Goal: Task Accomplishment & Management: Manage account settings

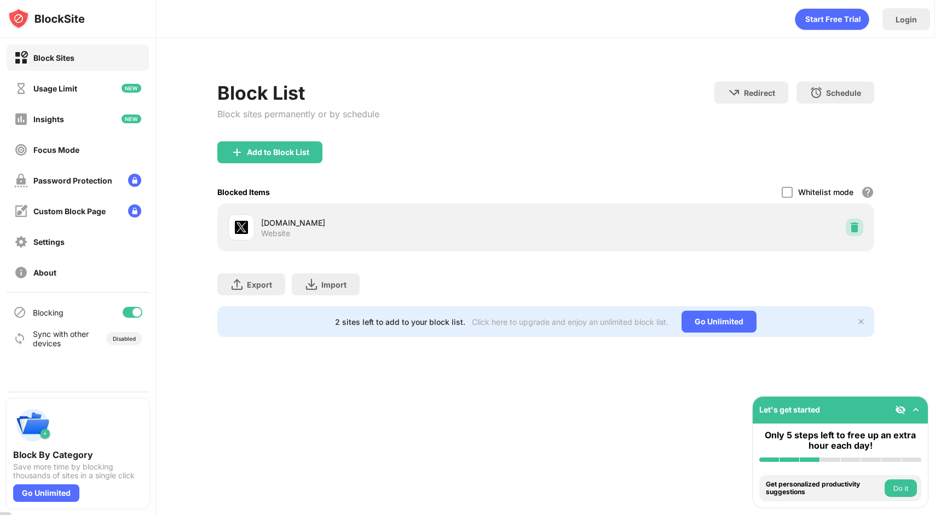
click at [850, 222] on img at bounding box center [854, 227] width 11 height 11
